Goal: Check status: Check status

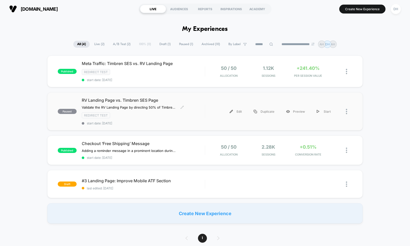
click at [171, 98] on span "RV Landing Page vs. Timbren SES Page" at bounding box center [143, 100] width 123 height 5
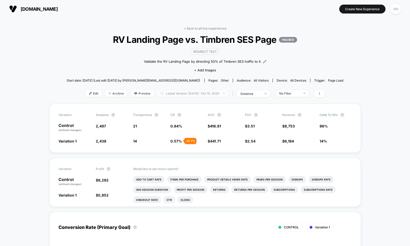
click at [192, 92] on span "Latest Version: [DATE] - [DATE]" at bounding box center [193, 93] width 72 height 7
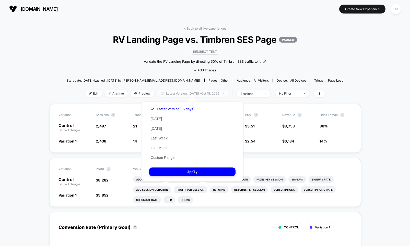
click at [192, 92] on span "Latest Version: [DATE] - [DATE]" at bounding box center [193, 93] width 72 height 7
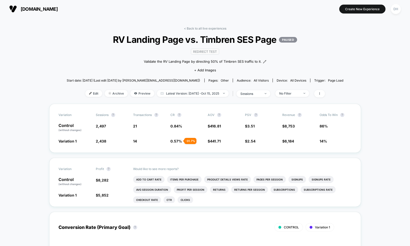
click at [199, 91] on span "Latest Version: [DATE] - [DATE]" at bounding box center [193, 93] width 72 height 7
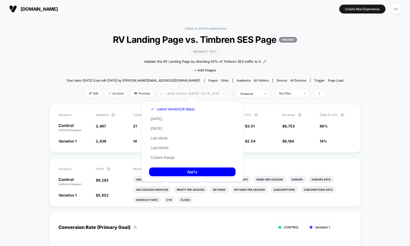
click at [199, 91] on span "Latest Version: [DATE] - [DATE]" at bounding box center [193, 93] width 72 height 7
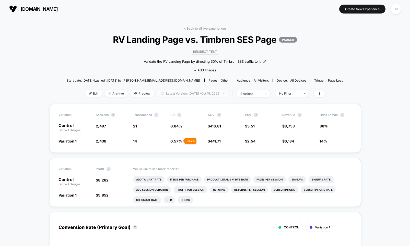
click at [193, 94] on span "Latest Version: [DATE] - [DATE]" at bounding box center [193, 93] width 72 height 7
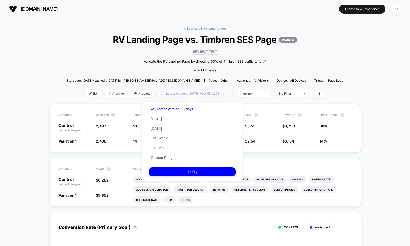
click at [193, 94] on span "Latest Version: [DATE] - [DATE]" at bounding box center [193, 93] width 72 height 7
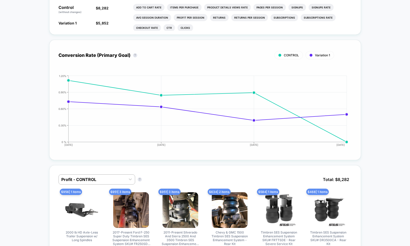
scroll to position [32, 0]
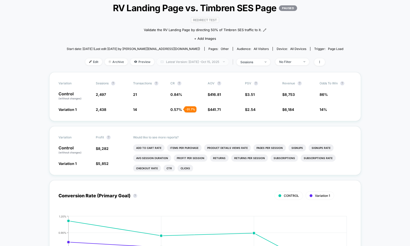
click at [192, 61] on span "Latest Version: [DATE] - [DATE]" at bounding box center [193, 61] width 72 height 7
select select "*"
select select "****"
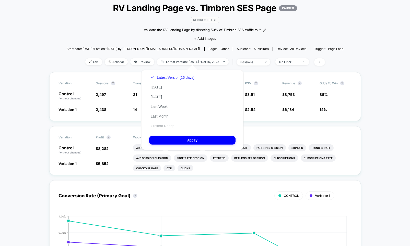
click at [162, 127] on button "Custom Range" at bounding box center [162, 126] width 27 height 5
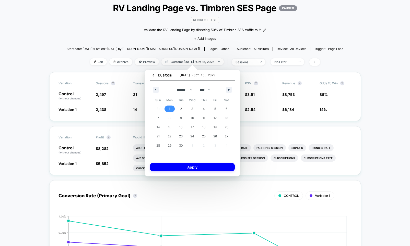
click at [166, 109] on span "1" at bounding box center [169, 109] width 11 height 7
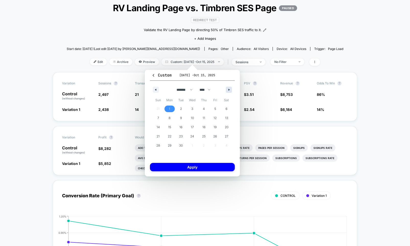
click at [229, 89] on icon "button" at bounding box center [229, 90] width 3 height 2
click at [192, 108] on span "1" at bounding box center [191, 108] width 1 height 9
select select "*"
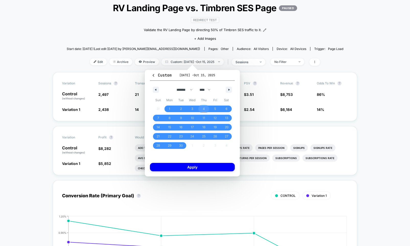
click at [203, 110] on span "4" at bounding box center [204, 108] width 2 height 9
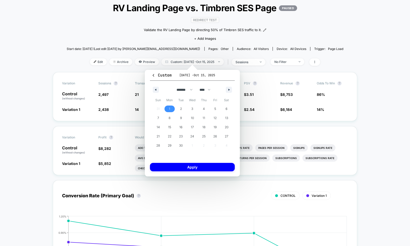
click at [170, 109] on span "1" at bounding box center [169, 109] width 11 height 7
click at [212, 108] on span "5" at bounding box center [214, 109] width 11 height 7
click at [170, 110] on span "1" at bounding box center [169, 109] width 11 height 7
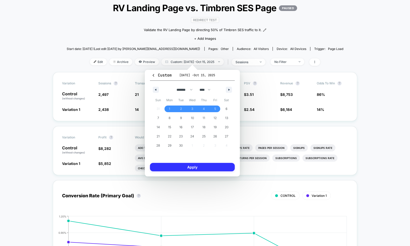
click at [219, 166] on button "Apply" at bounding box center [192, 167] width 85 height 8
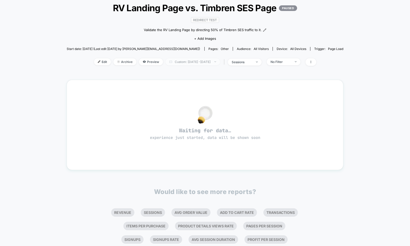
click at [212, 59] on span "Custom: [DATE] - [DATE]" at bounding box center [192, 61] width 54 height 7
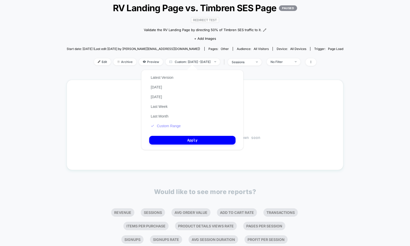
click at [171, 126] on button "Custom Range" at bounding box center [165, 126] width 33 height 5
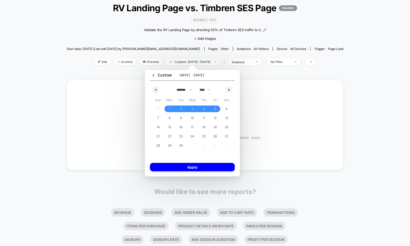
click at [231, 87] on div "******* ******** ***** ***** *** **** **** ****** ********* ******* ******** **…" at bounding box center [192, 88] width 85 height 15
click at [228, 89] on icon "button" at bounding box center [229, 90] width 3 height 2
select select "*"
click at [190, 107] on span "1" at bounding box center [192, 109] width 11 height 7
click at [225, 109] on span "4" at bounding box center [226, 109] width 11 height 7
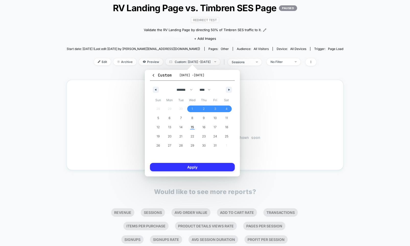
click at [211, 168] on button "Apply" at bounding box center [192, 167] width 85 height 8
